Goal: Task Accomplishment & Management: Complete application form

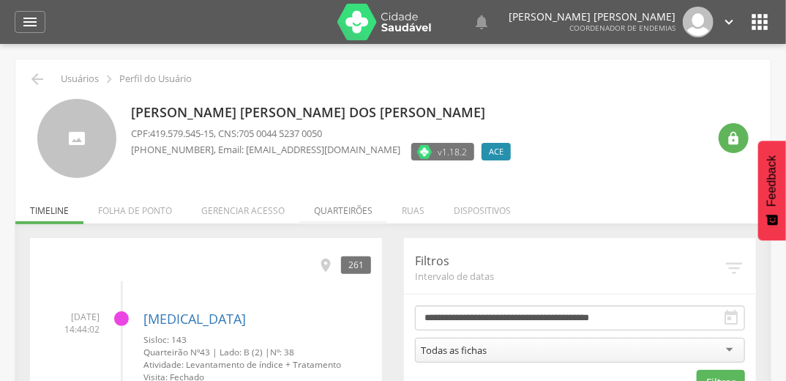
click at [355, 209] on li "Quarteirões" at bounding box center [343, 207] width 88 height 34
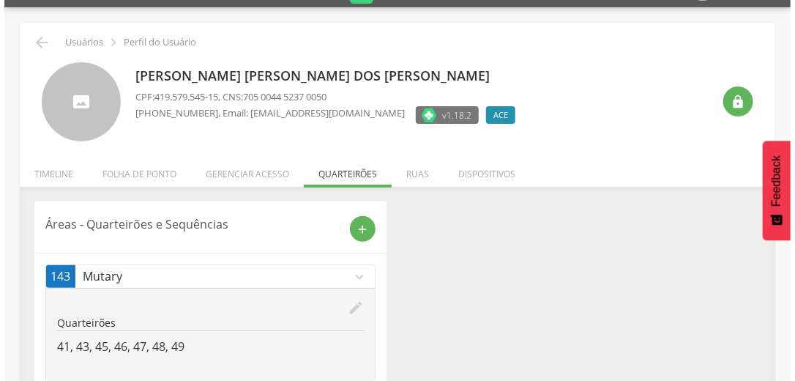
scroll to position [77, 0]
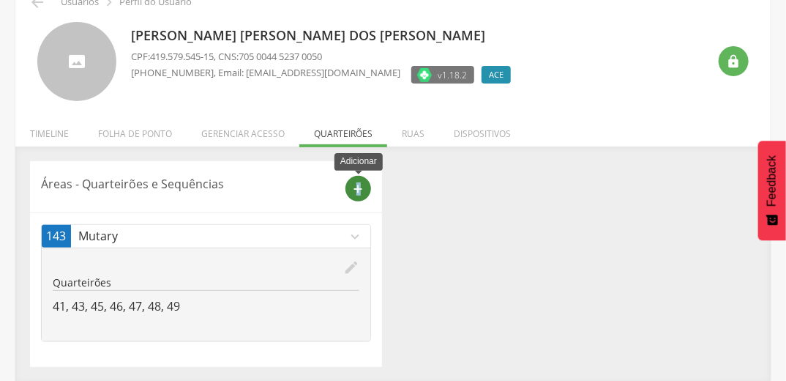
click at [358, 192] on icon "add" at bounding box center [358, 188] width 13 height 13
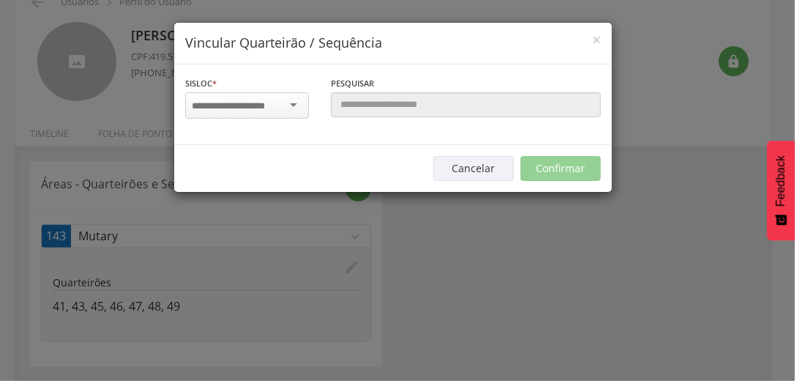
click at [246, 105] on input "select-one" at bounding box center [238, 106] width 92 height 13
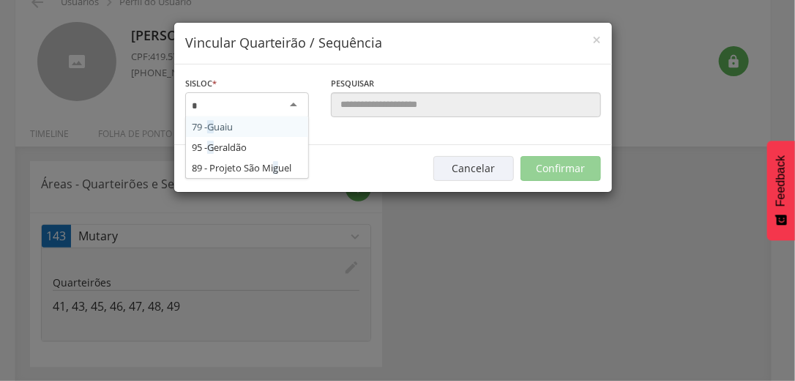
type input "**"
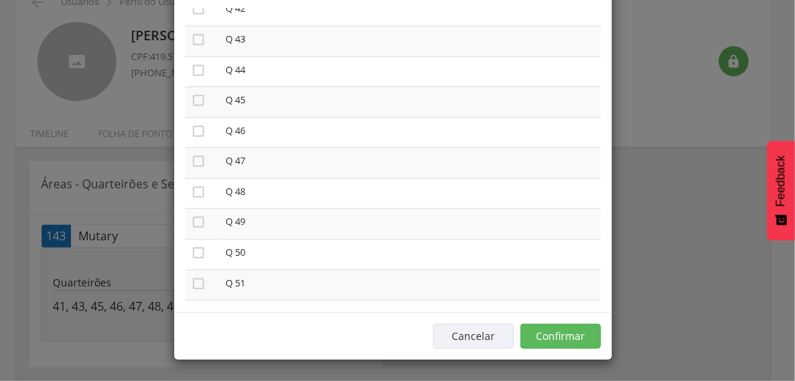
scroll to position [1288, 0]
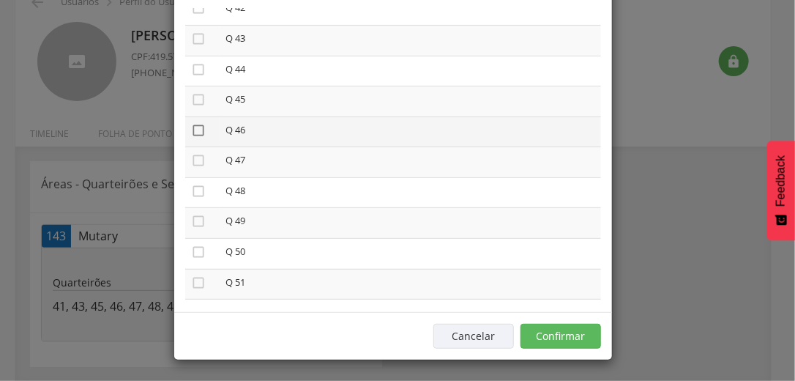
click at [193, 135] on icon "" at bounding box center [198, 130] width 15 height 15
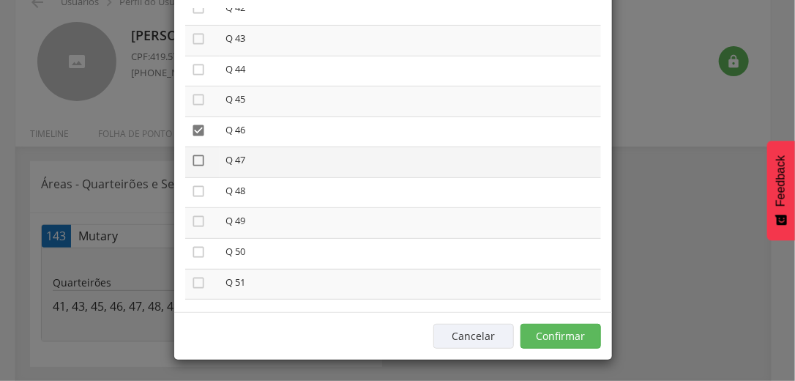
click at [195, 166] on icon "" at bounding box center [198, 160] width 15 height 15
click at [580, 334] on button "Confirmar" at bounding box center [560, 335] width 81 height 25
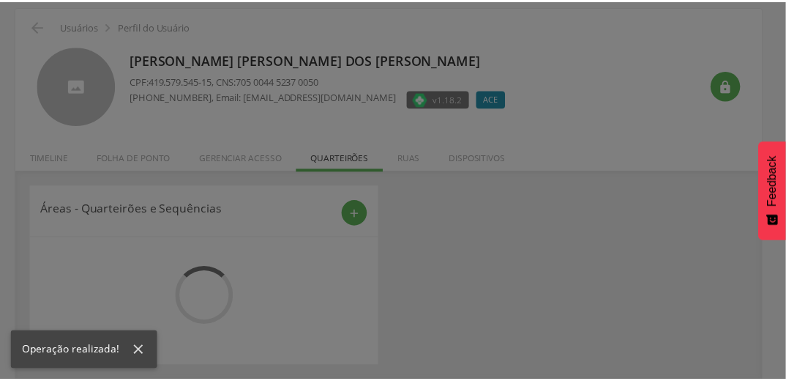
scroll to position [53, 0]
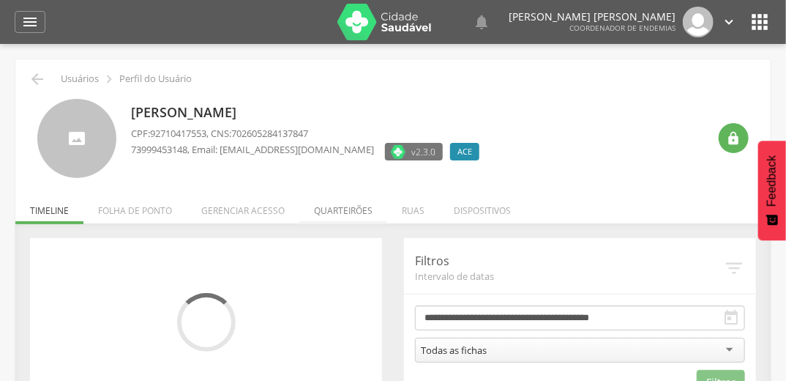
click at [337, 206] on li "Quarteirões" at bounding box center [343, 207] width 88 height 34
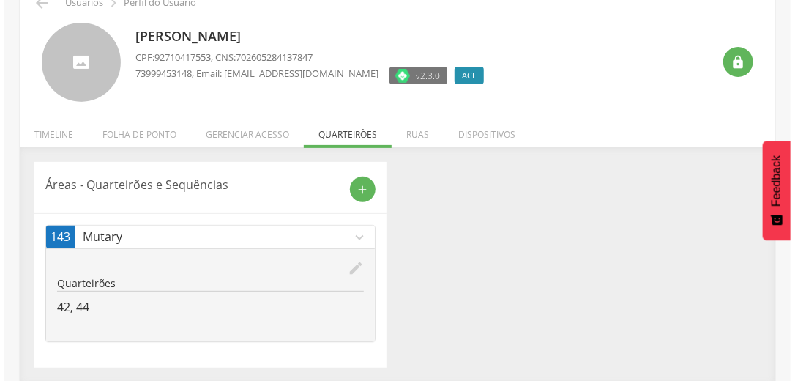
scroll to position [77, 0]
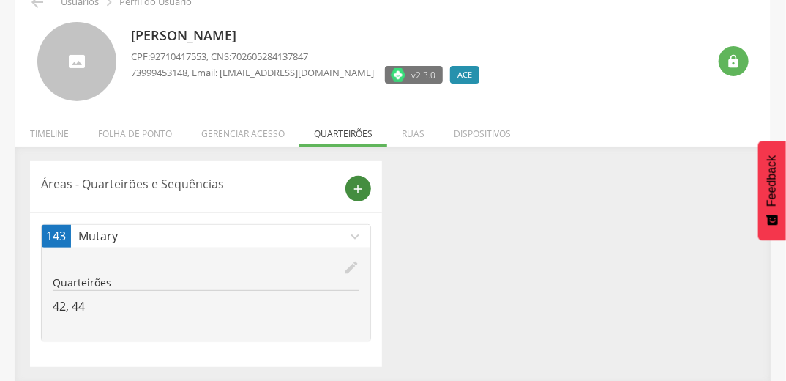
click at [359, 190] on icon "add" at bounding box center [358, 188] width 13 height 13
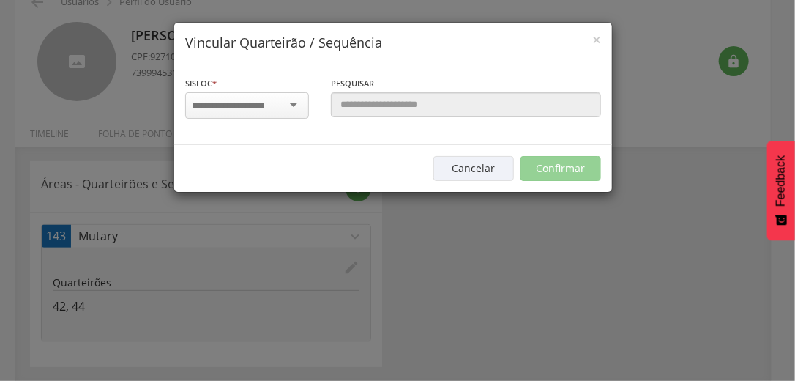
click at [258, 106] on input "select-one" at bounding box center [238, 106] width 92 height 13
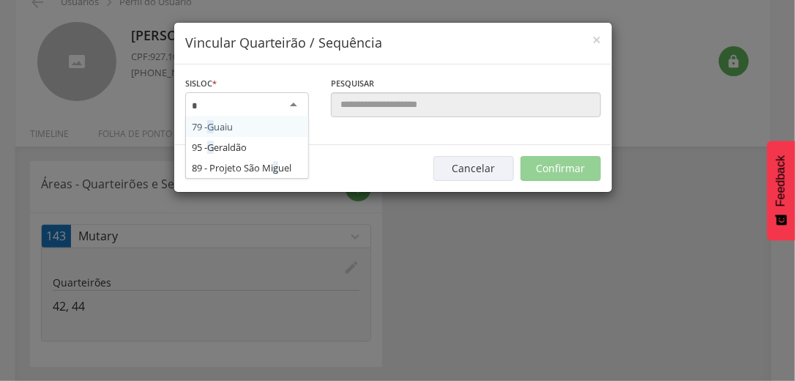
type input "**"
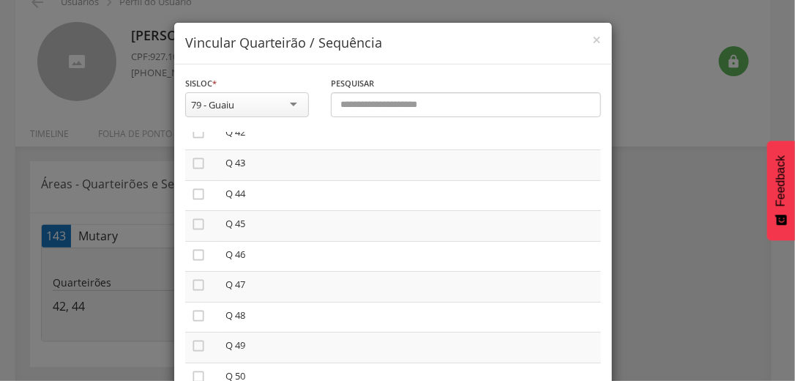
scroll to position [1288, 0]
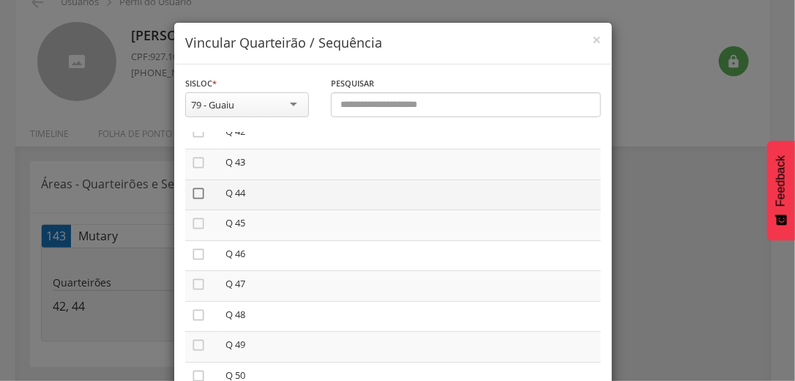
click at [191, 196] on icon "" at bounding box center [198, 193] width 15 height 15
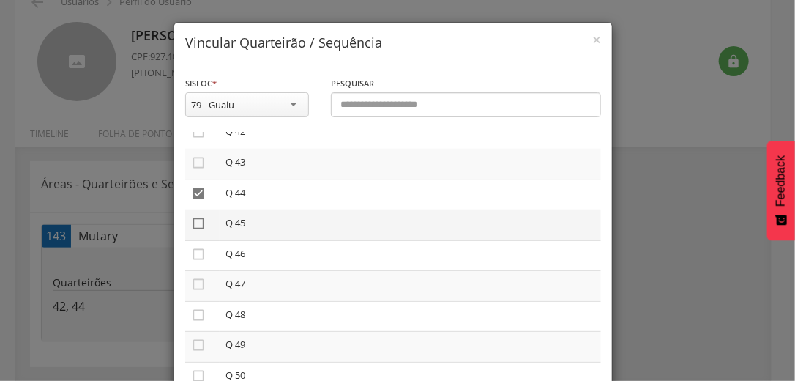
click at [195, 228] on icon "" at bounding box center [198, 223] width 15 height 15
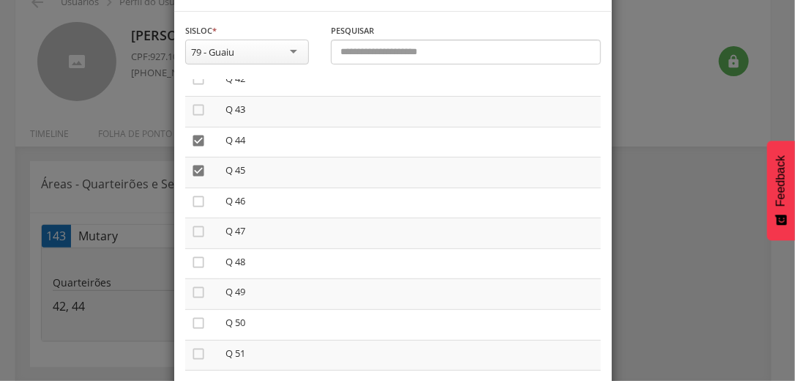
scroll to position [124, 0]
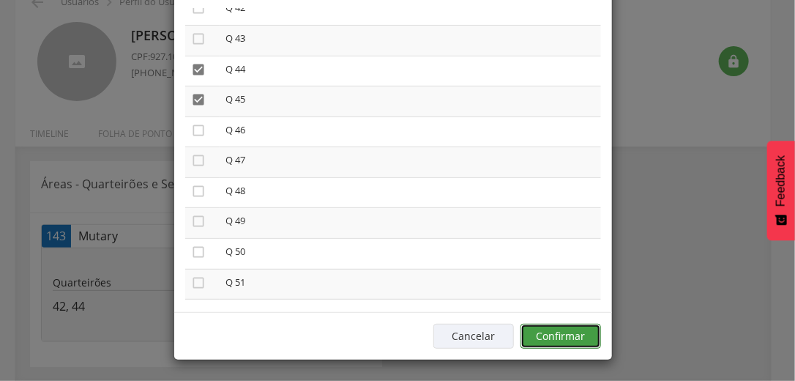
click at [579, 335] on button "Confirmar" at bounding box center [560, 335] width 81 height 25
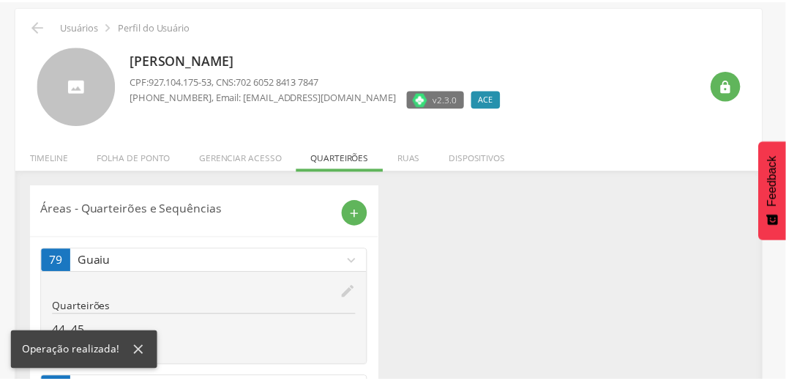
scroll to position [77, 0]
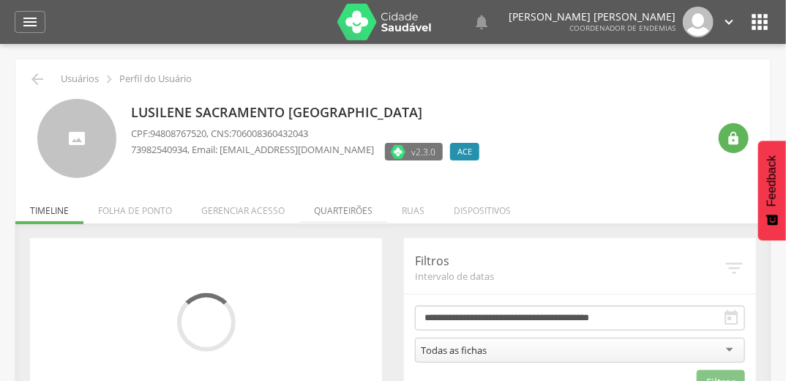
click at [349, 208] on li "Quarteirões" at bounding box center [343, 207] width 88 height 34
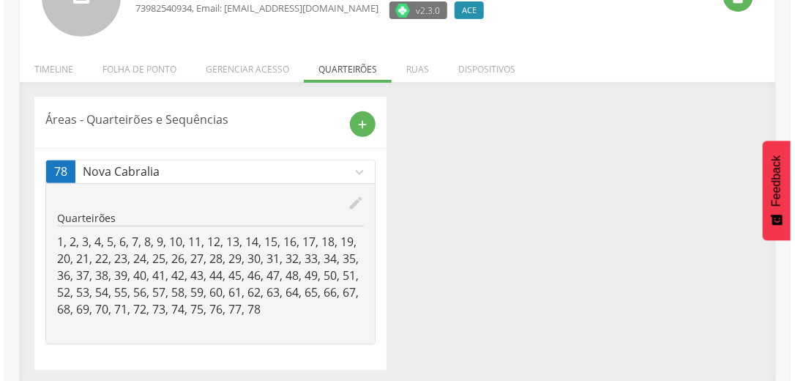
scroll to position [144, 0]
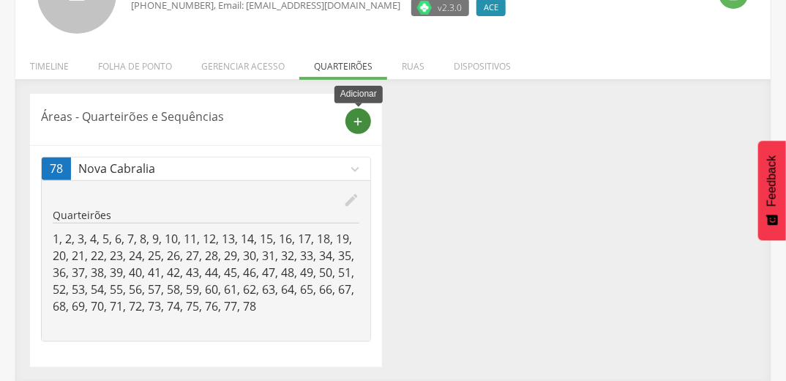
click at [360, 116] on icon "add" at bounding box center [358, 121] width 13 height 13
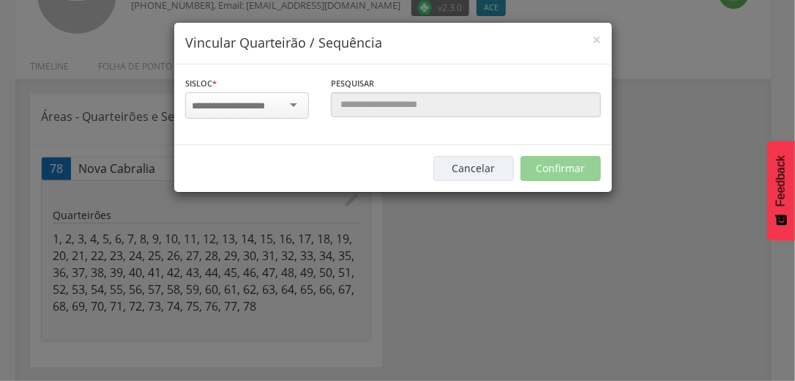
click at [271, 104] on input "select-one" at bounding box center [238, 106] width 92 height 13
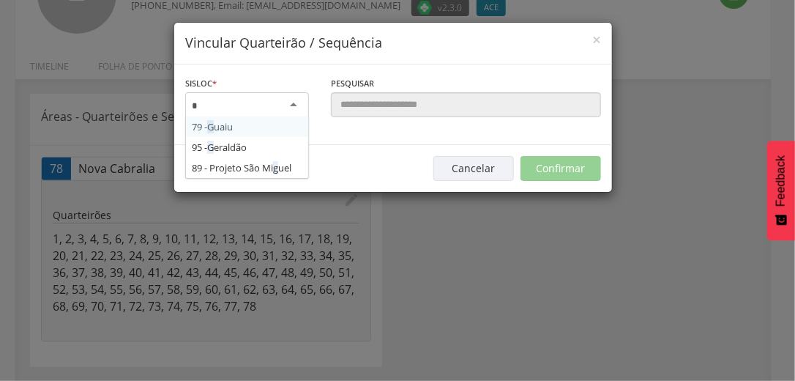
type input "**"
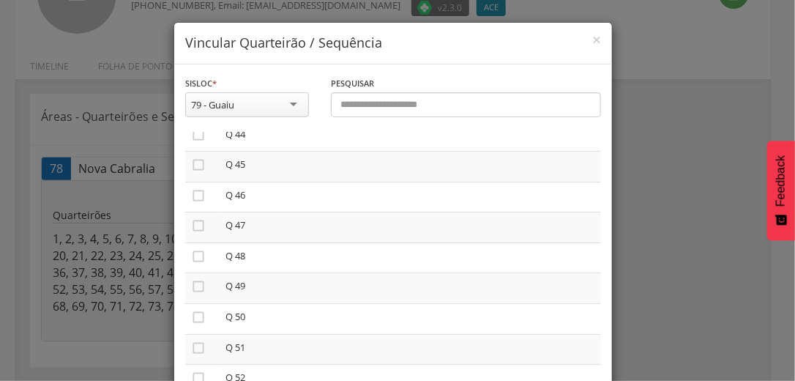
scroll to position [1405, 0]
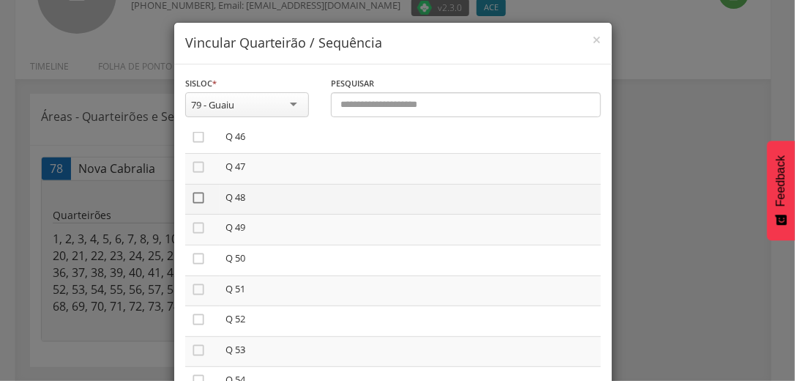
click at [196, 201] on icon "" at bounding box center [198, 197] width 15 height 15
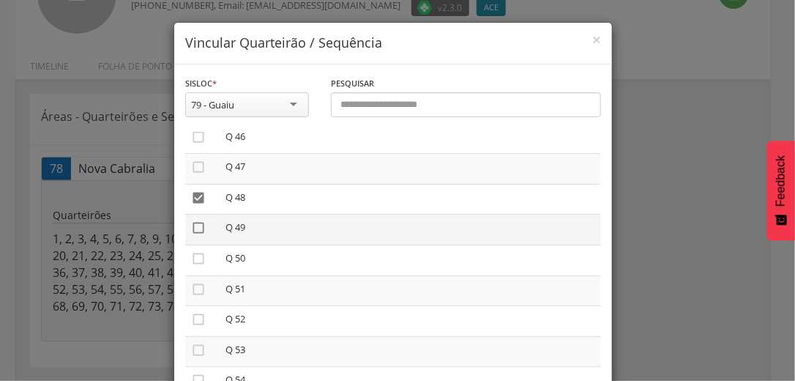
click at [192, 234] on icon "" at bounding box center [198, 227] width 15 height 15
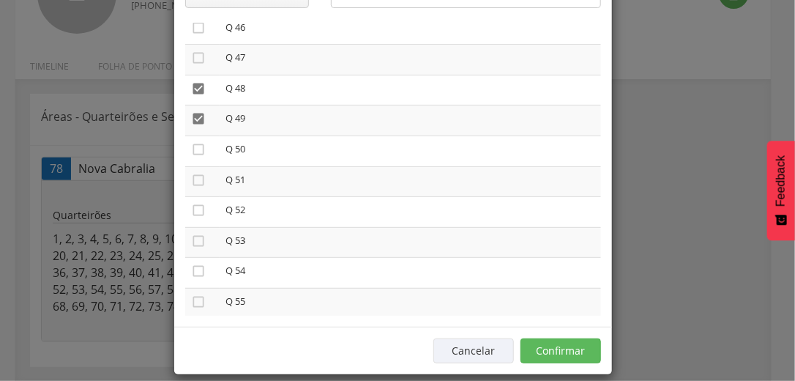
scroll to position [124, 0]
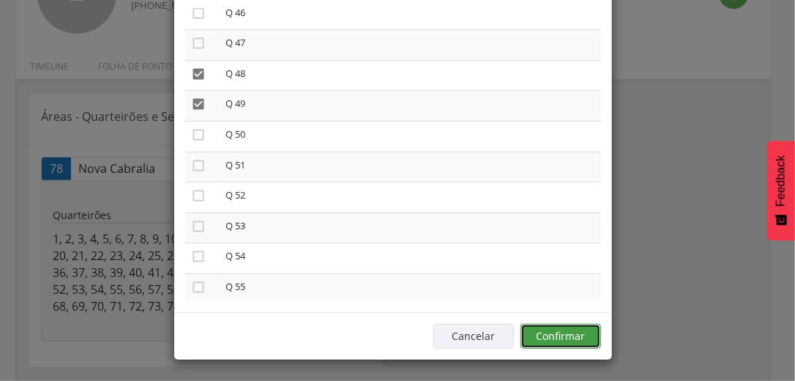
click at [588, 335] on button "Confirmar" at bounding box center [560, 335] width 81 height 25
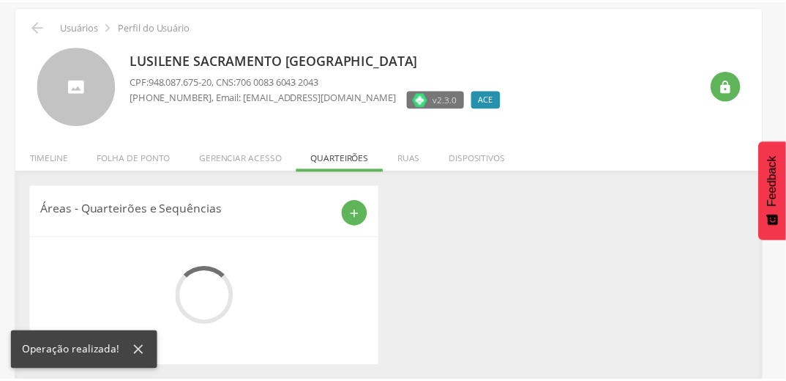
scroll to position [112, 0]
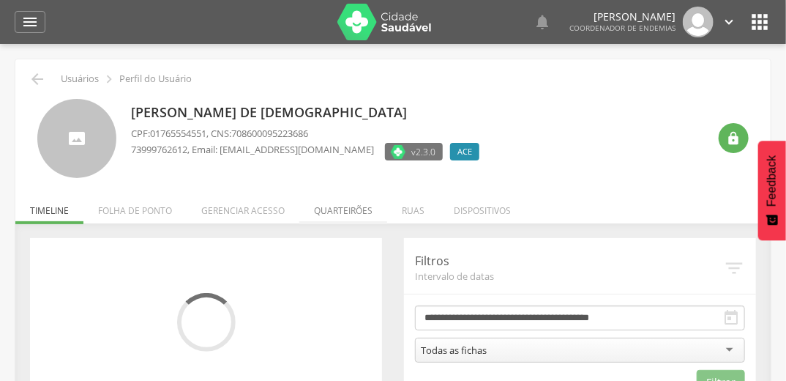
click at [352, 210] on li "Quarteirões" at bounding box center [343, 207] width 88 height 34
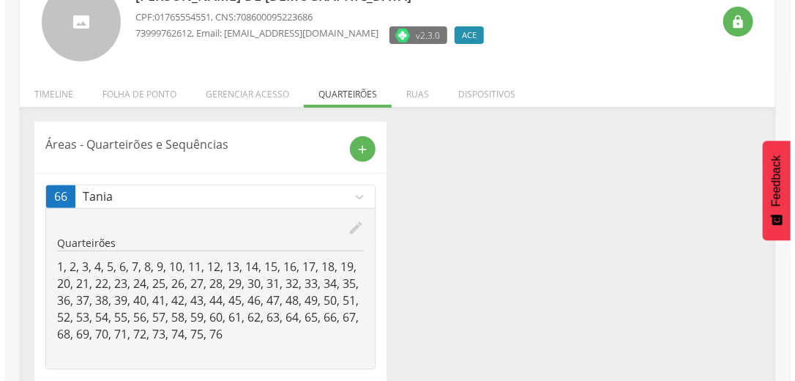
scroll to position [144, 0]
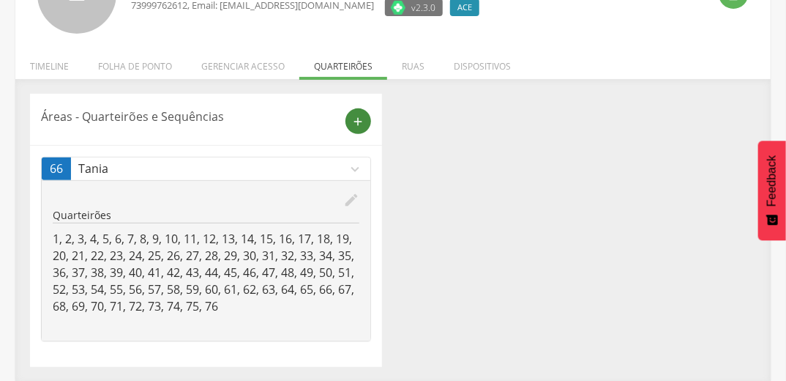
click at [356, 117] on icon "add" at bounding box center [358, 121] width 13 height 13
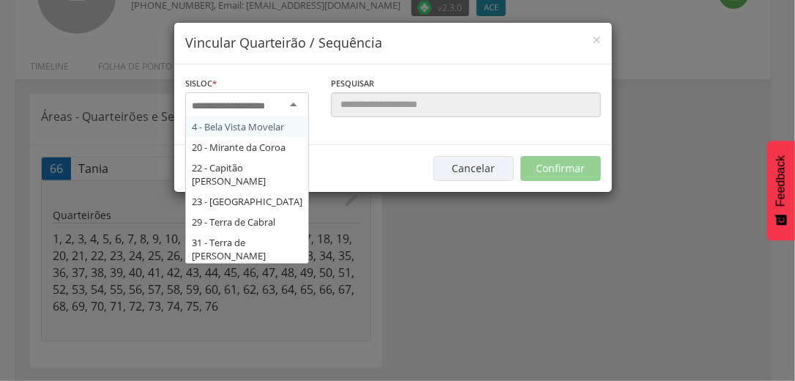
click at [259, 102] on input "select-one" at bounding box center [238, 106] width 92 height 13
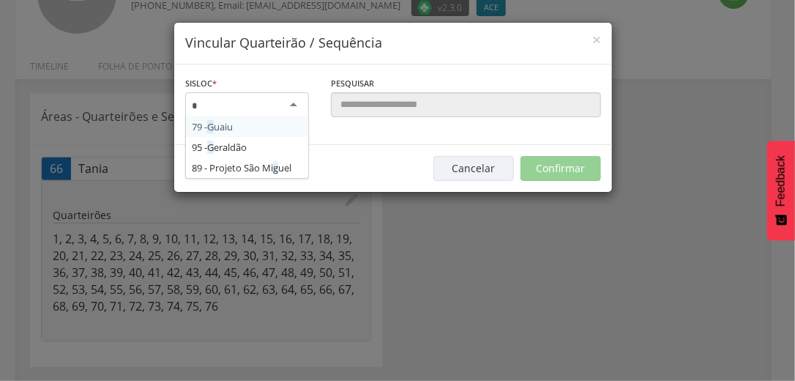
type input "**"
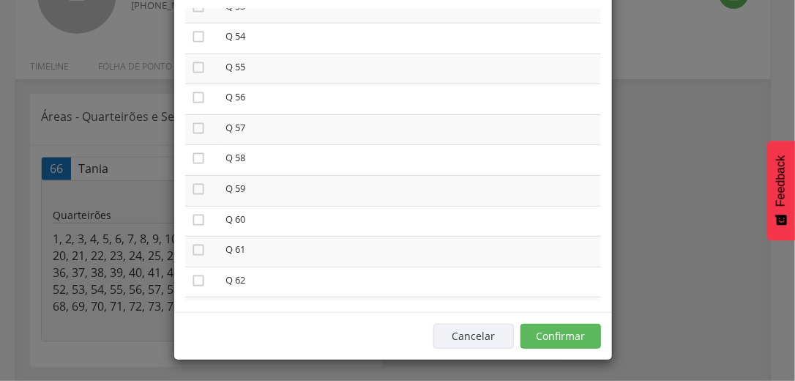
scroll to position [1639, 0]
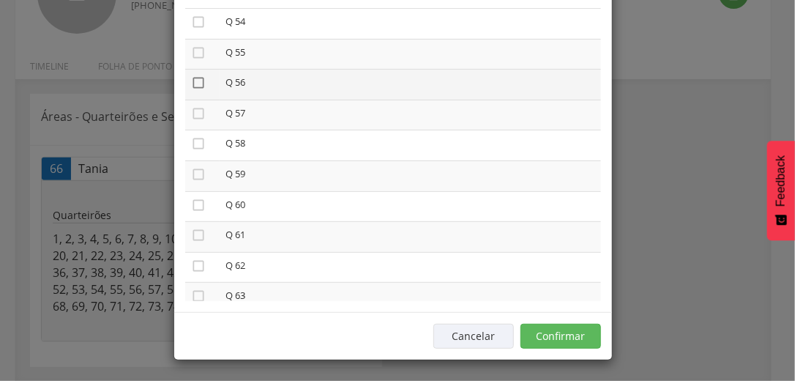
click at [192, 87] on icon "" at bounding box center [198, 82] width 15 height 15
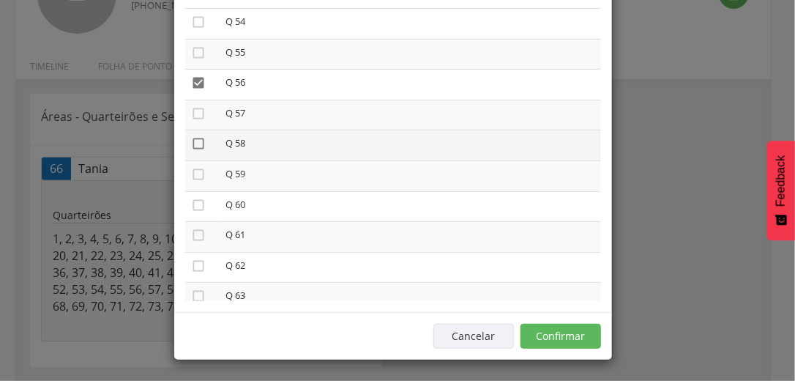
click at [191, 149] on icon "" at bounding box center [198, 143] width 15 height 15
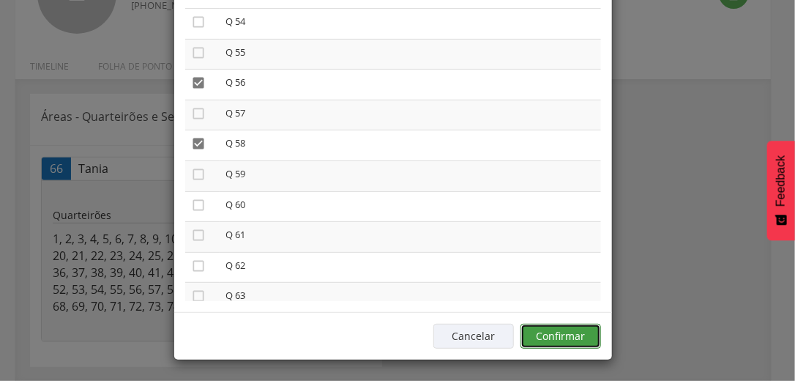
click at [571, 328] on button "Confirmar" at bounding box center [560, 335] width 81 height 25
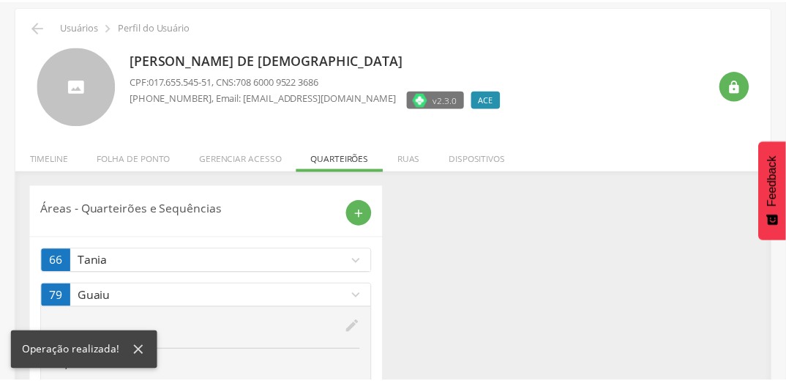
scroll to position [112, 0]
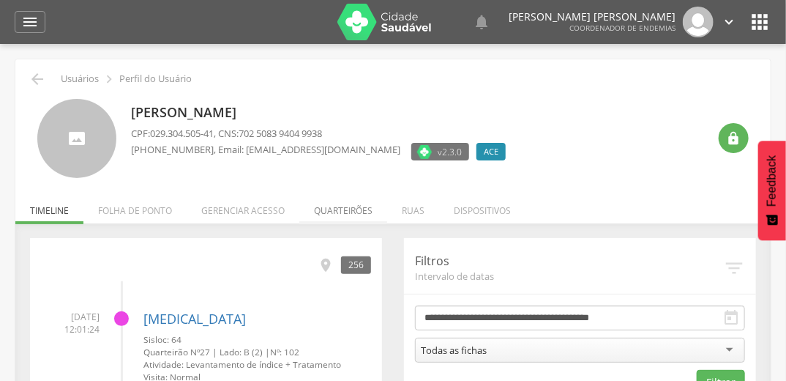
click at [348, 210] on li "Quarteirões" at bounding box center [343, 207] width 88 height 34
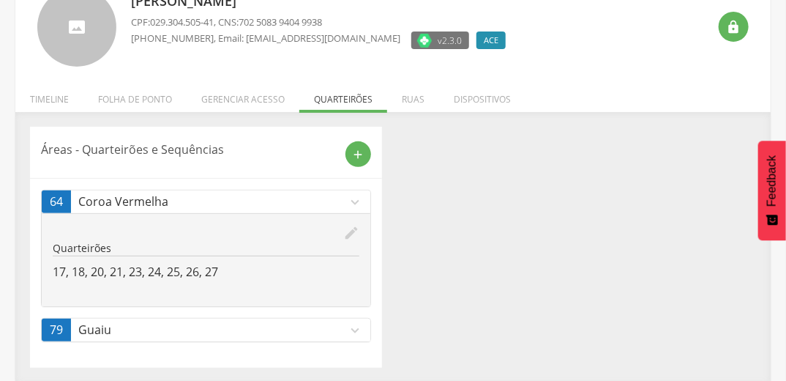
scroll to position [112, 0]
click at [356, 325] on icon "expand_more" at bounding box center [355, 329] width 16 height 16
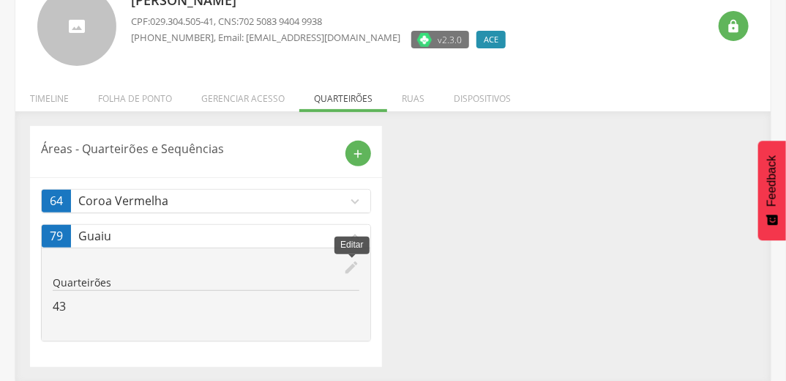
click at [351, 263] on icon "edit" at bounding box center [351, 267] width 16 height 16
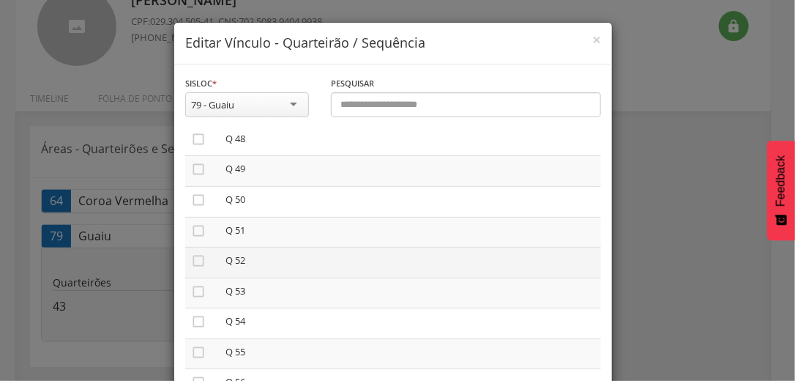
scroll to position [1522, 0]
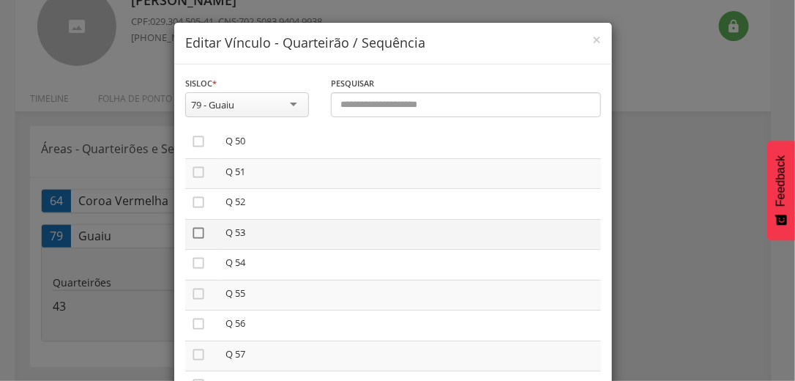
click at [193, 237] on icon "" at bounding box center [198, 232] width 15 height 15
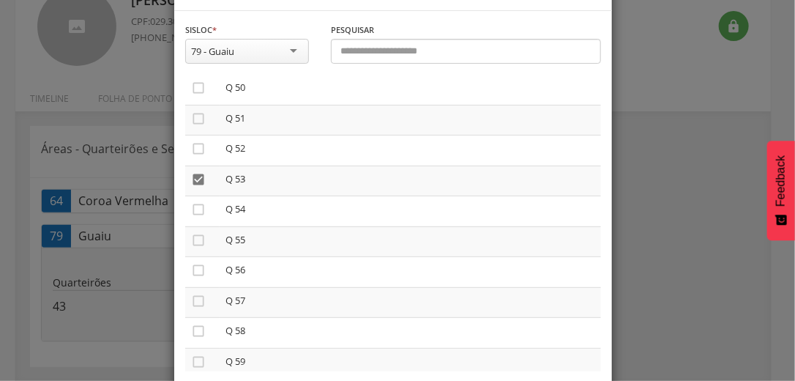
scroll to position [124, 0]
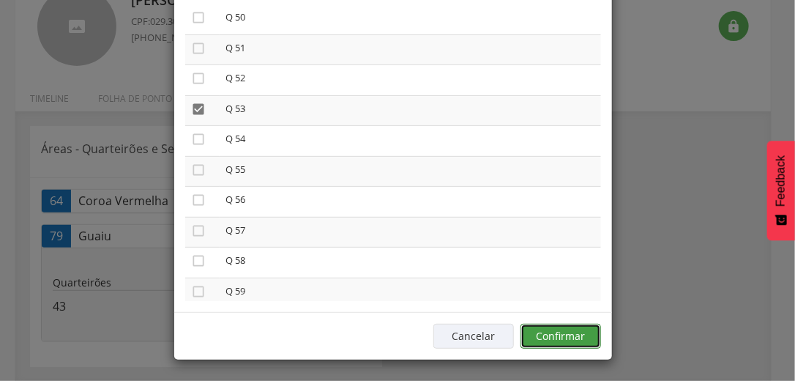
click at [582, 332] on button "Confirmar" at bounding box center [560, 335] width 81 height 25
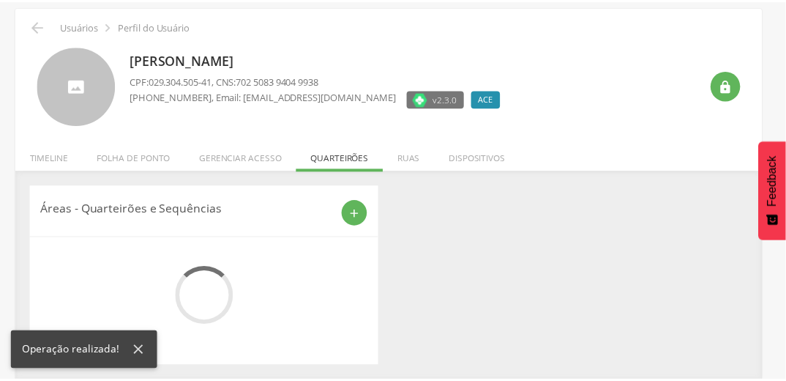
scroll to position [112, 0]
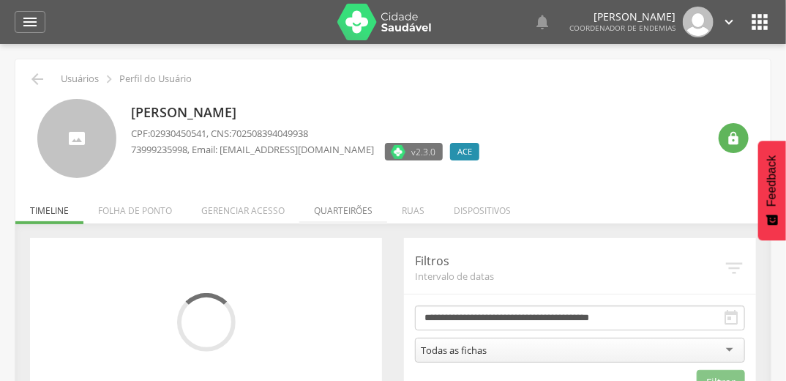
click at [331, 207] on li "Quarteirões" at bounding box center [343, 207] width 88 height 34
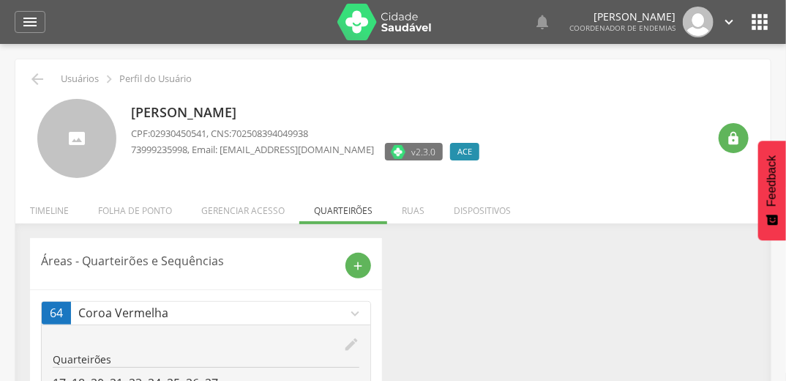
scroll to position [112, 0]
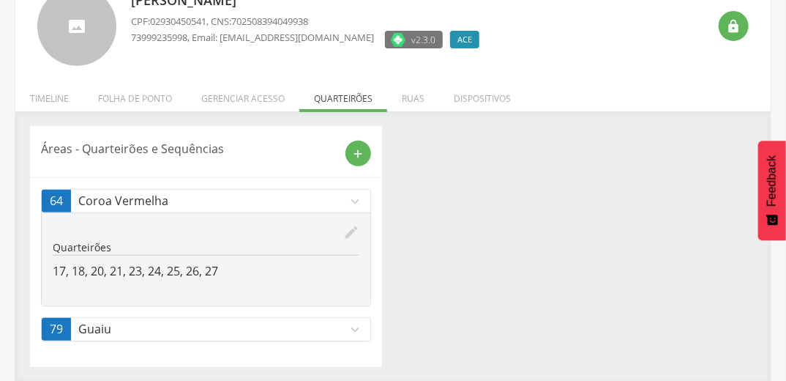
click at [356, 327] on icon "expand_more" at bounding box center [355, 329] width 16 height 16
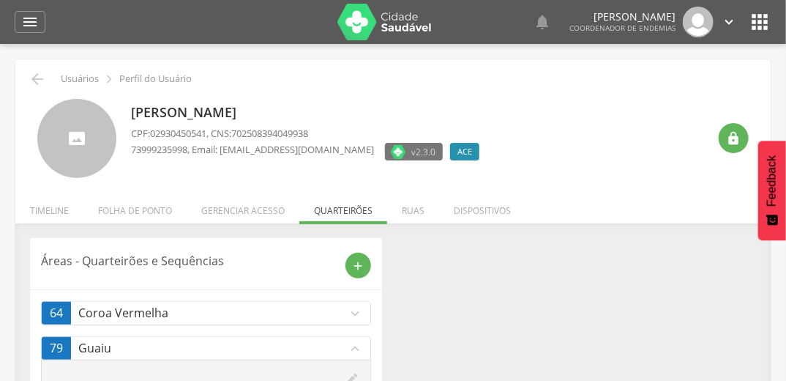
scroll to position [0, 0]
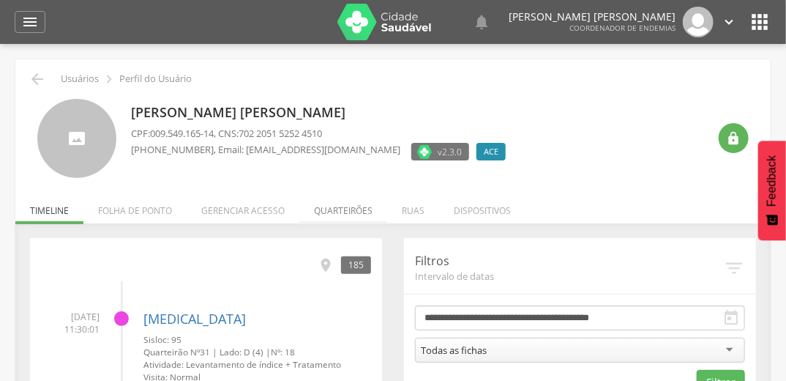
click at [350, 208] on li "Quarteirões" at bounding box center [343, 207] width 88 height 34
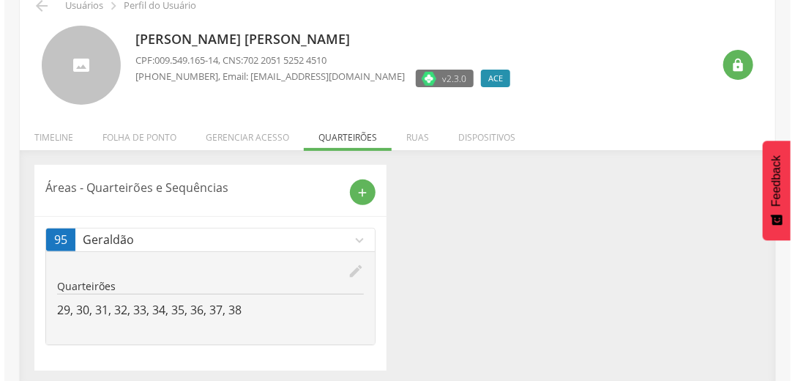
scroll to position [77, 0]
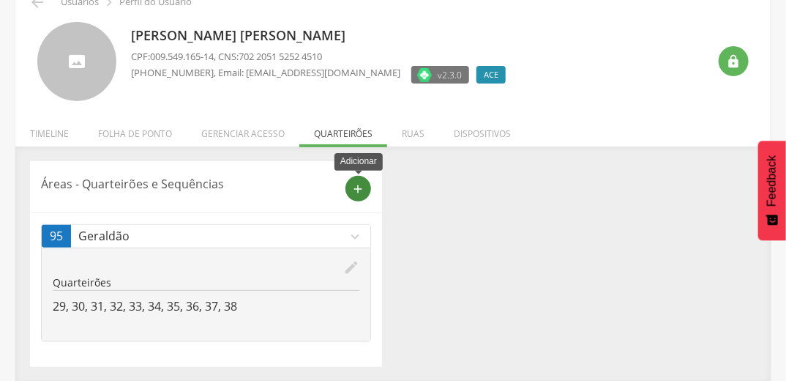
click at [359, 184] on icon "add" at bounding box center [358, 188] width 13 height 13
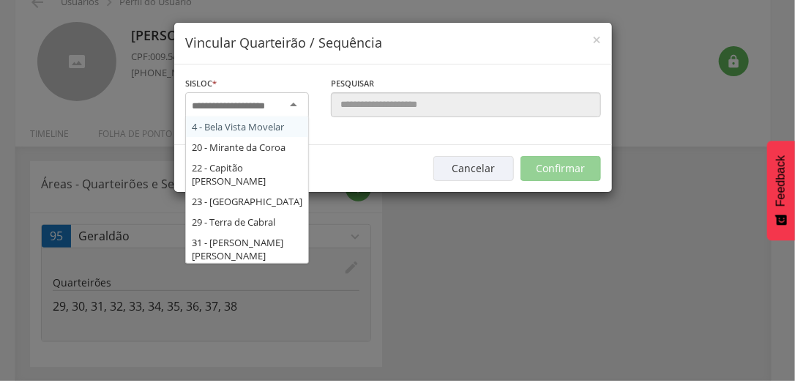
click at [271, 102] on input "select-one" at bounding box center [238, 106] width 92 height 13
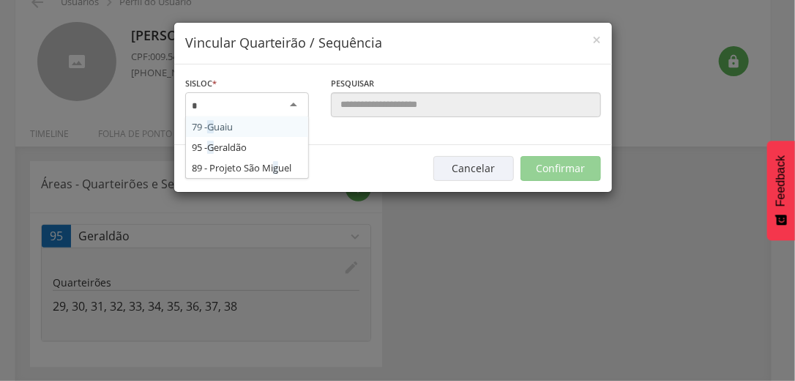
type input "**"
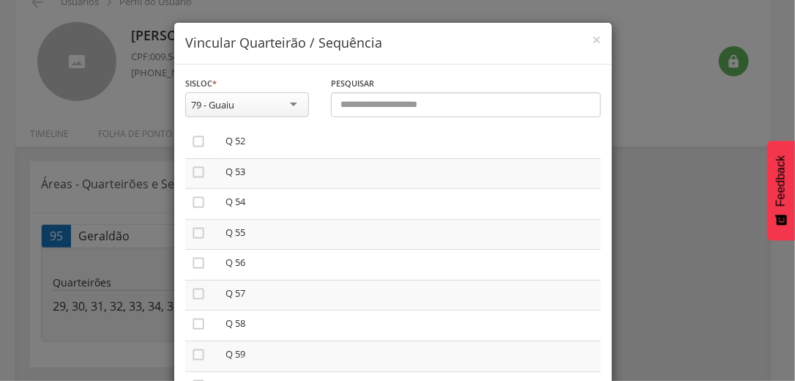
scroll to position [1581, 0]
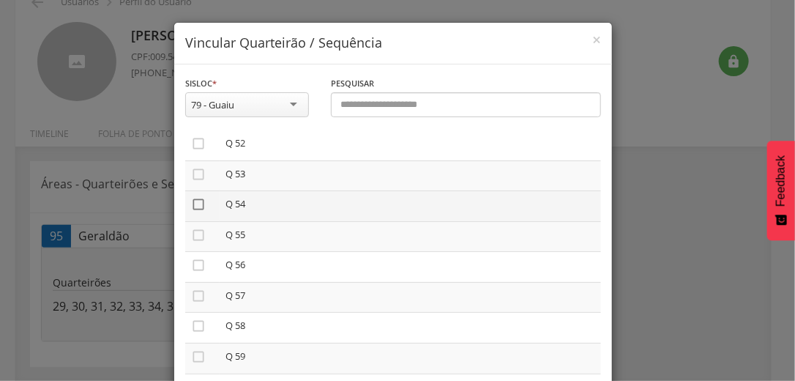
click at [191, 208] on icon "" at bounding box center [198, 204] width 15 height 15
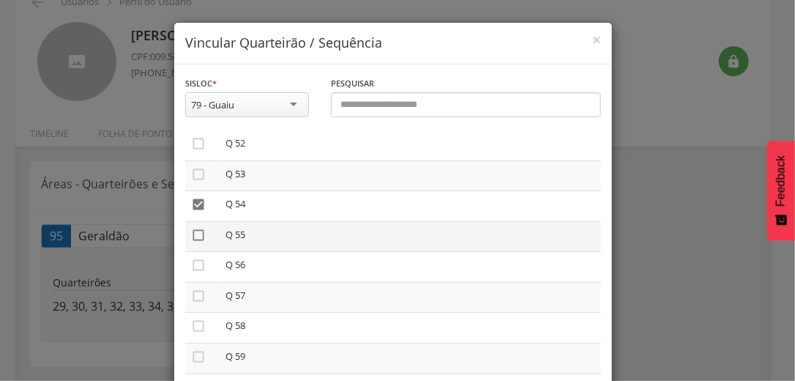
click at [191, 242] on icon "" at bounding box center [198, 235] width 15 height 15
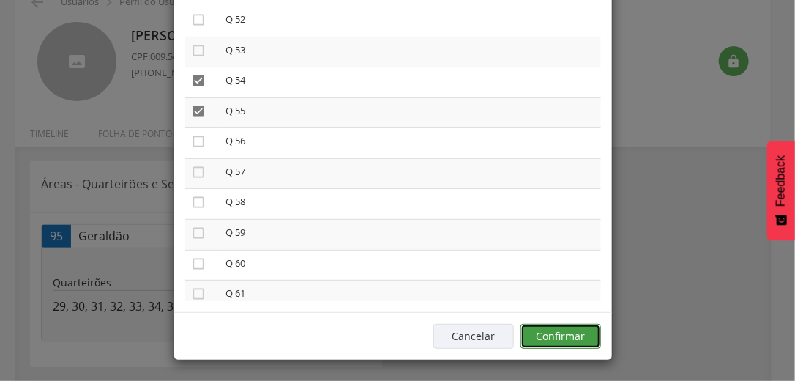
click at [580, 329] on button "Confirmar" at bounding box center [560, 335] width 81 height 25
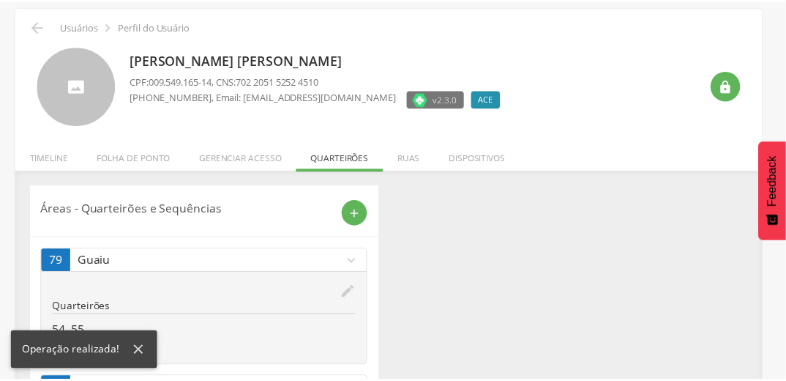
scroll to position [77, 0]
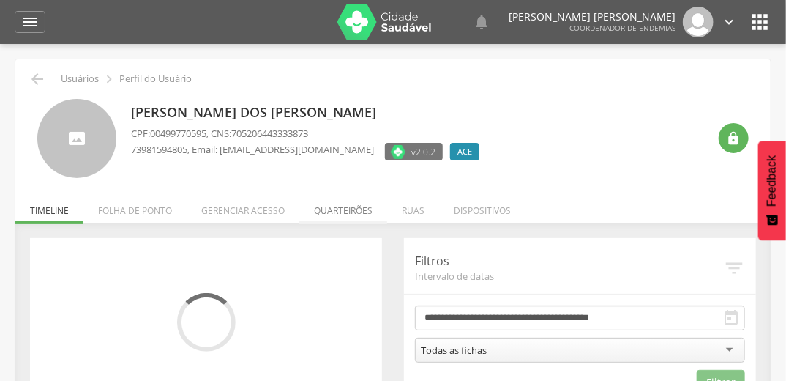
click at [353, 210] on li "Quarteirões" at bounding box center [343, 207] width 88 height 34
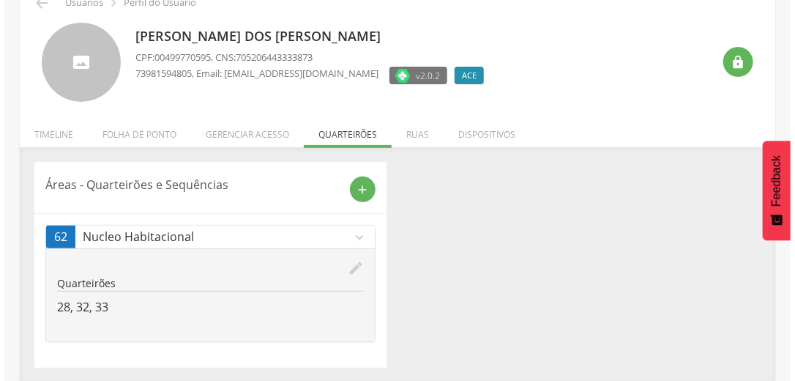
scroll to position [77, 0]
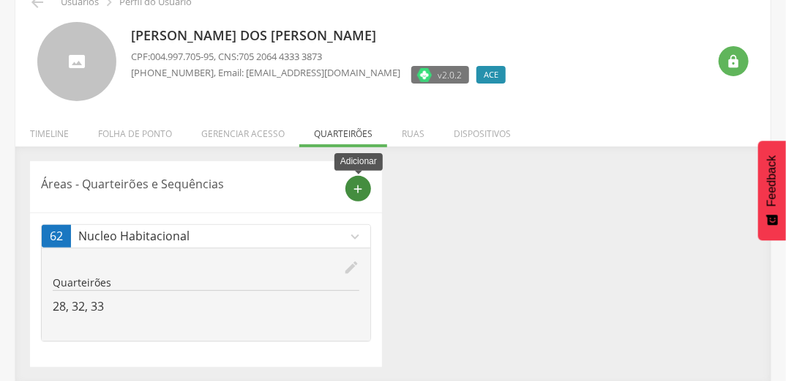
click at [360, 190] on icon "add" at bounding box center [358, 188] width 13 height 13
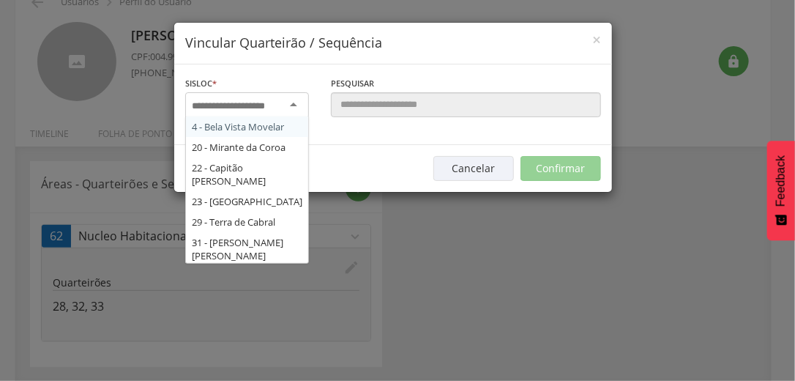
click at [230, 104] on input "select-one" at bounding box center [238, 106] width 92 height 13
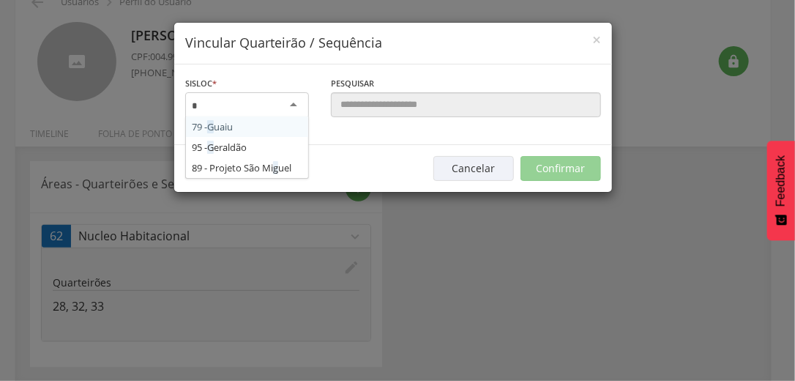
type input "**"
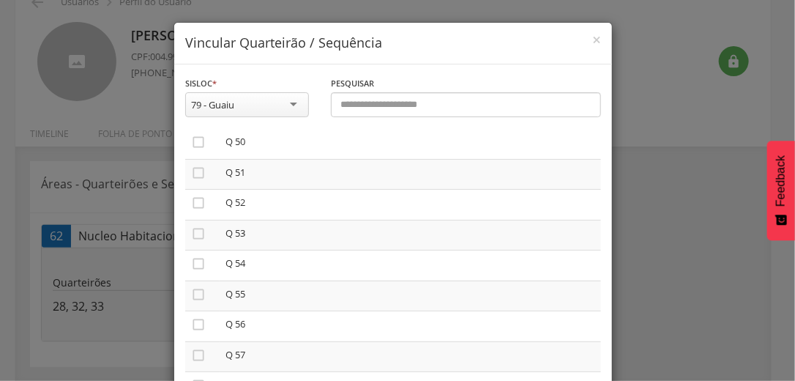
scroll to position [1522, 0]
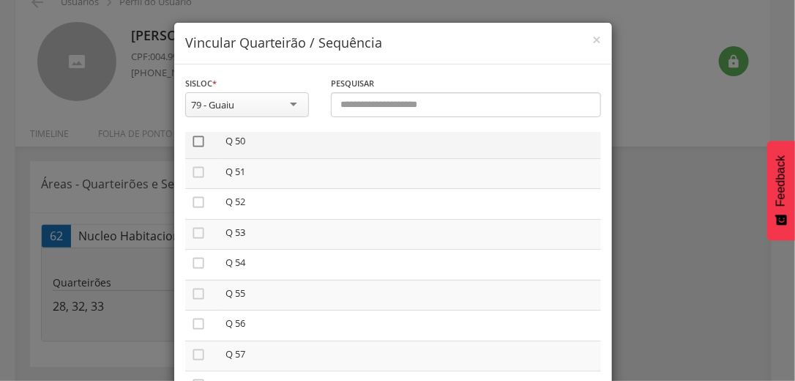
click at [193, 147] on icon "" at bounding box center [198, 141] width 15 height 15
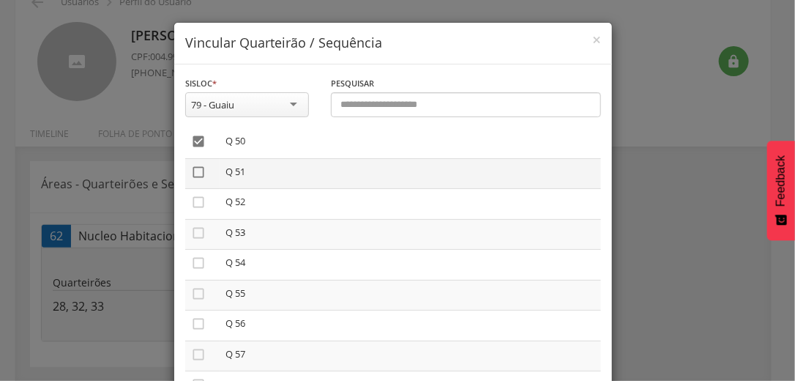
click at [194, 178] on icon "" at bounding box center [198, 172] width 15 height 15
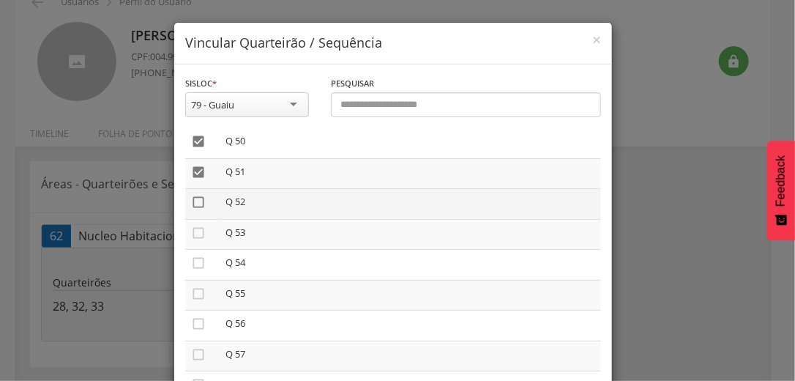
click at [193, 206] on icon "" at bounding box center [198, 202] width 15 height 15
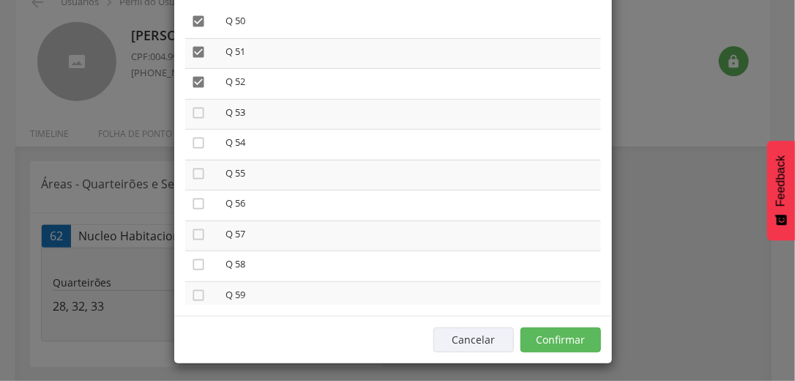
scroll to position [124, 0]
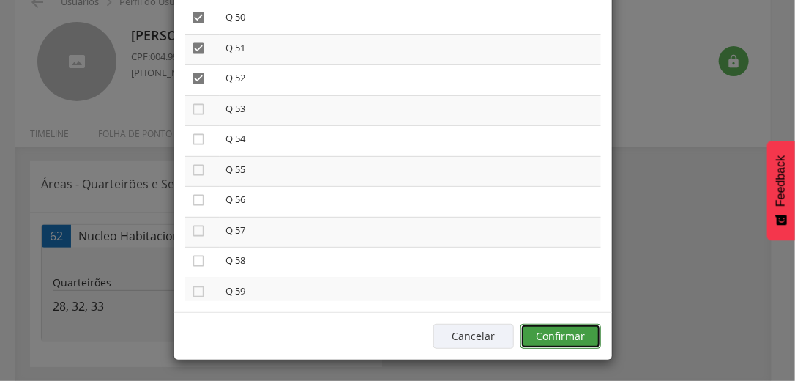
click at [584, 333] on button "Confirmar" at bounding box center [560, 335] width 81 height 25
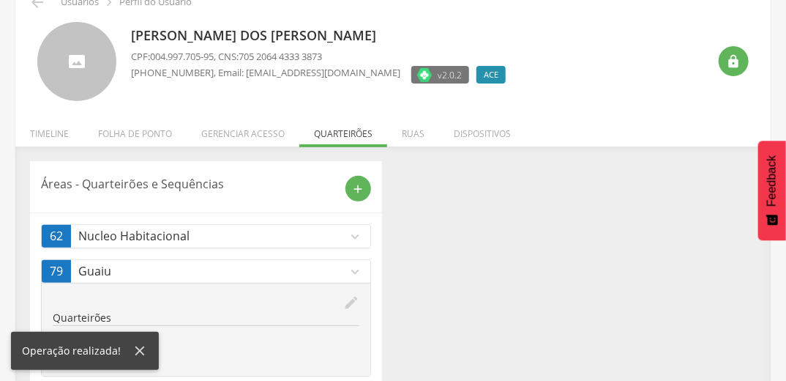
scroll to position [112, 0]
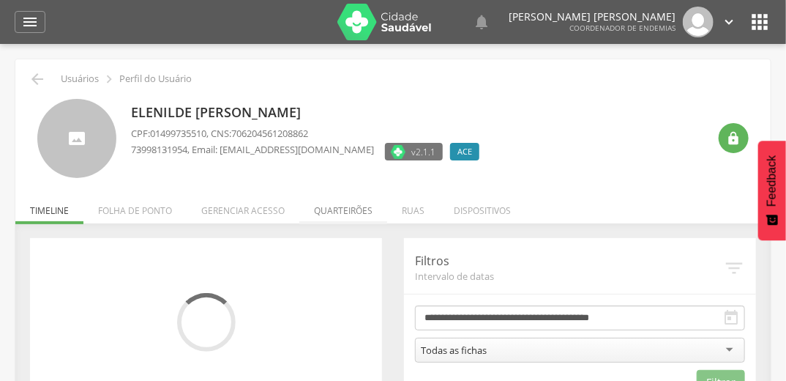
click at [359, 208] on li "Quarteirões" at bounding box center [343, 207] width 88 height 34
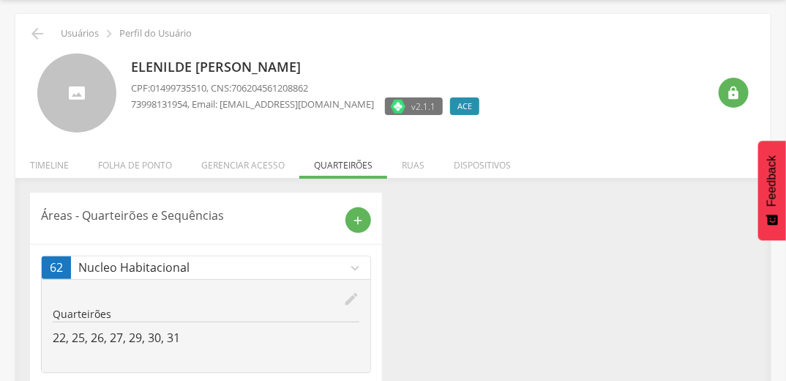
scroll to position [112, 0]
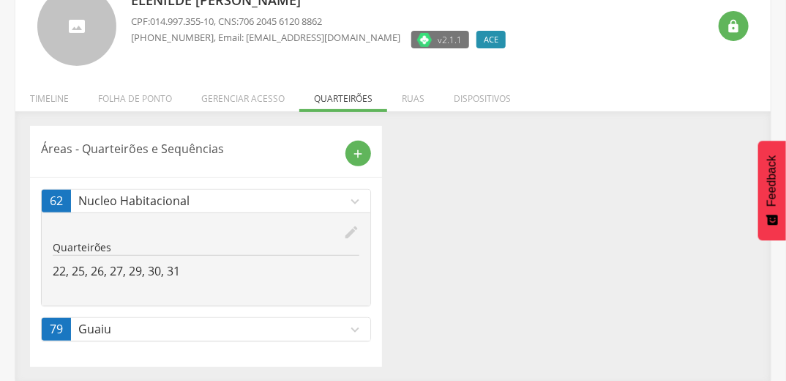
click at [354, 324] on icon "expand_more" at bounding box center [355, 329] width 16 height 16
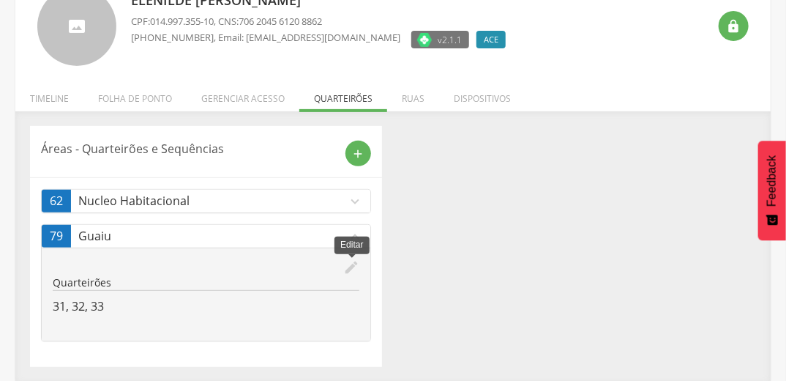
click at [351, 266] on icon "edit" at bounding box center [351, 267] width 16 height 16
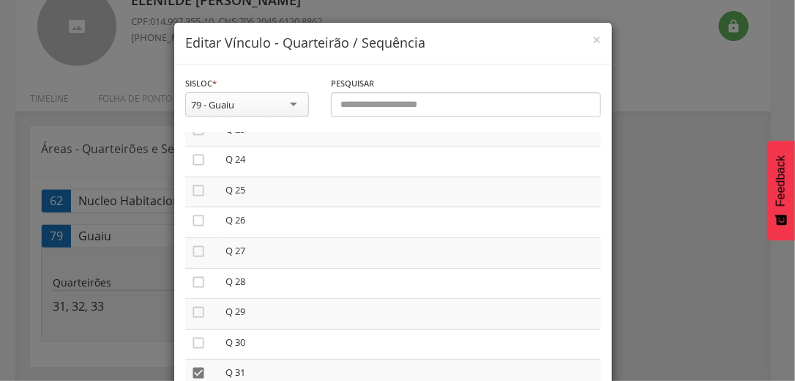
scroll to position [937, 0]
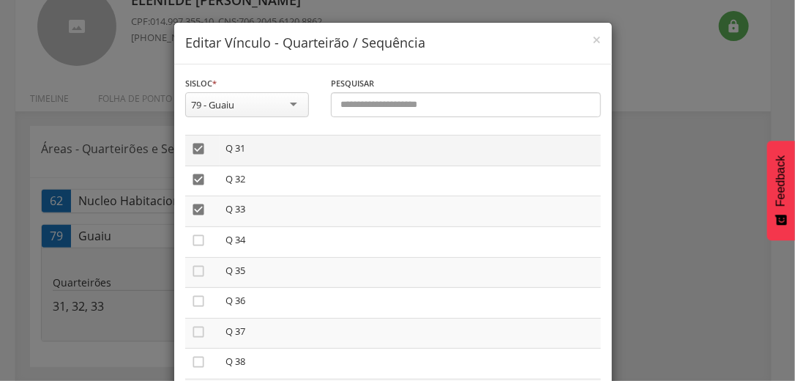
click at [196, 149] on icon "" at bounding box center [198, 148] width 15 height 15
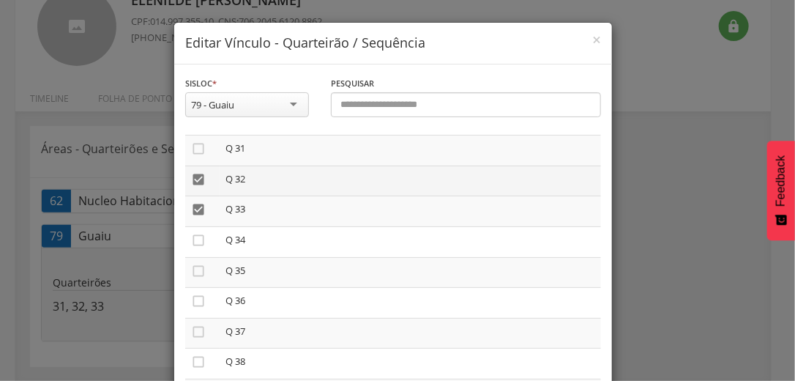
click at [191, 181] on icon "" at bounding box center [198, 179] width 15 height 15
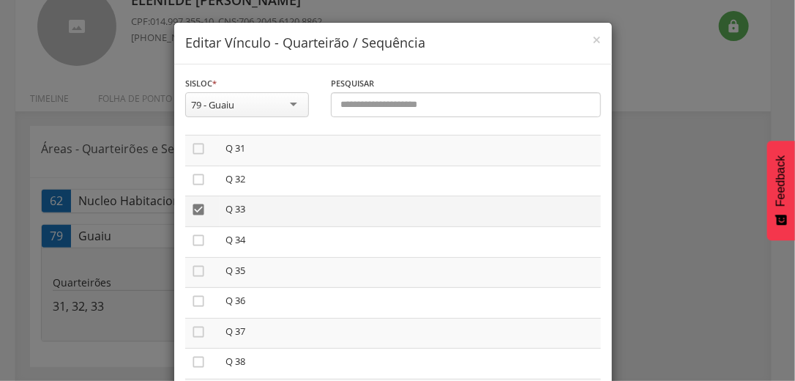
click at [191, 212] on icon "" at bounding box center [198, 209] width 15 height 15
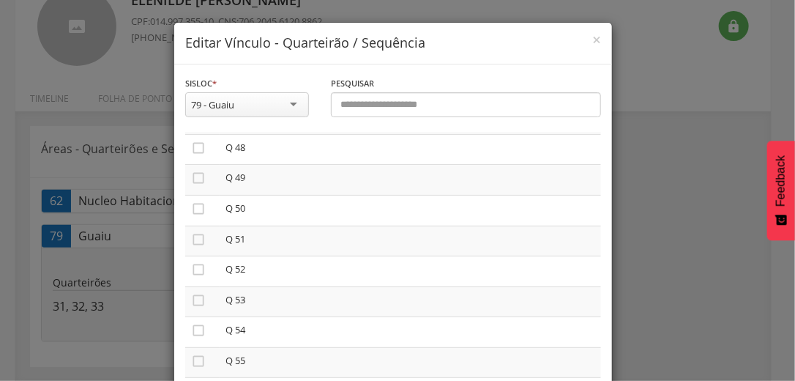
scroll to position [1464, 0]
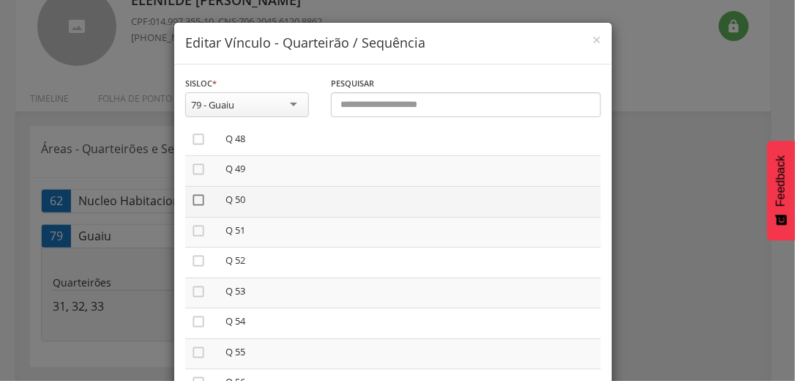
click at [193, 205] on icon "" at bounding box center [198, 199] width 15 height 15
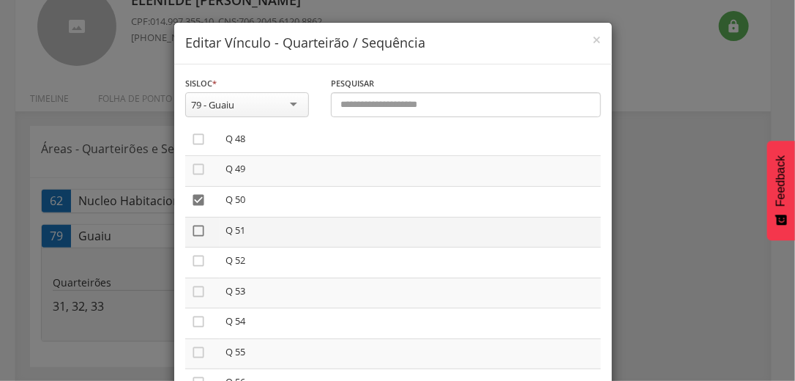
drag, startPoint x: 192, startPoint y: 234, endPoint x: 194, endPoint y: 256, distance: 22.0
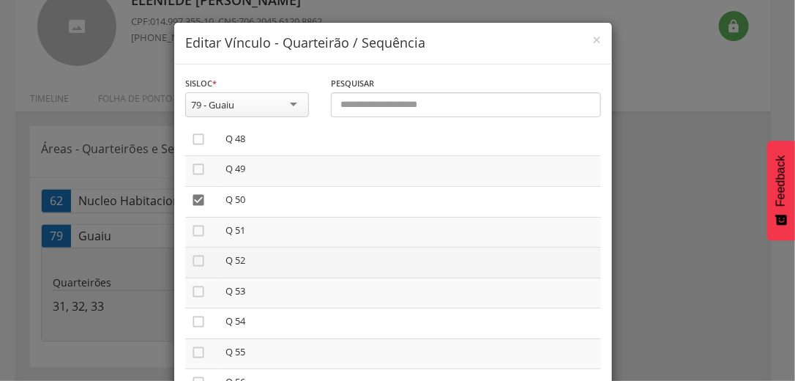
click at [193, 234] on icon "" at bounding box center [198, 230] width 15 height 15
click at [192, 264] on icon "" at bounding box center [198, 260] width 15 height 15
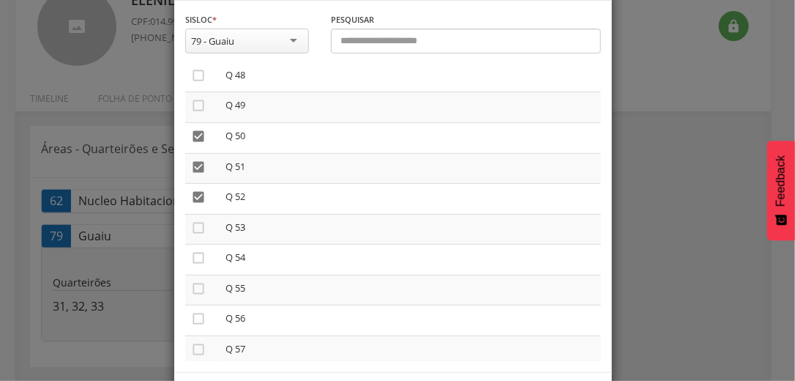
scroll to position [124, 0]
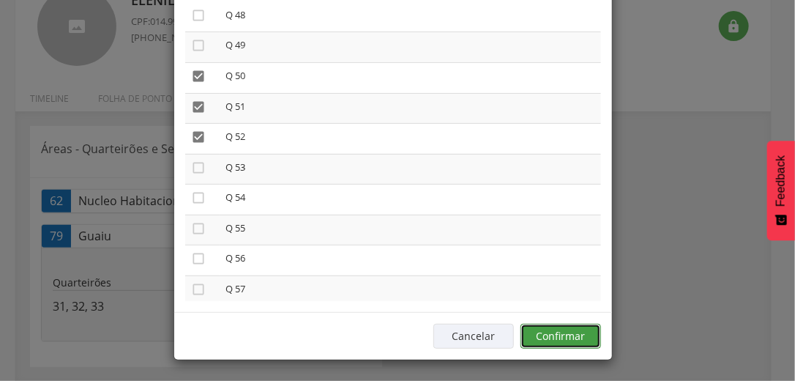
click at [577, 329] on button "Confirmar" at bounding box center [560, 335] width 81 height 25
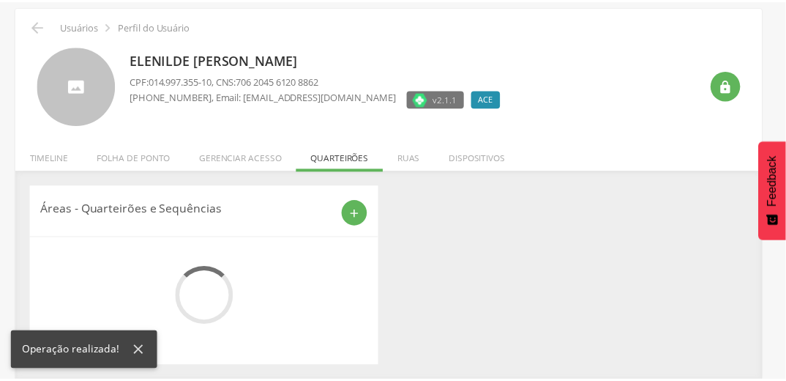
scroll to position [112, 0]
